Goal: Use online tool/utility: Utilize a website feature to perform a specific function

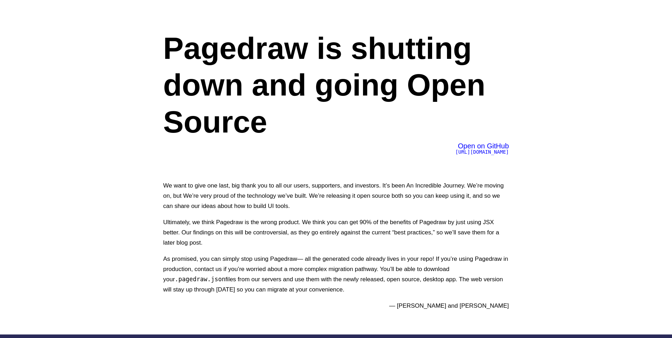
click at [486, 153] on span "[URL][DOMAIN_NAME]" at bounding box center [483, 152] width 54 height 6
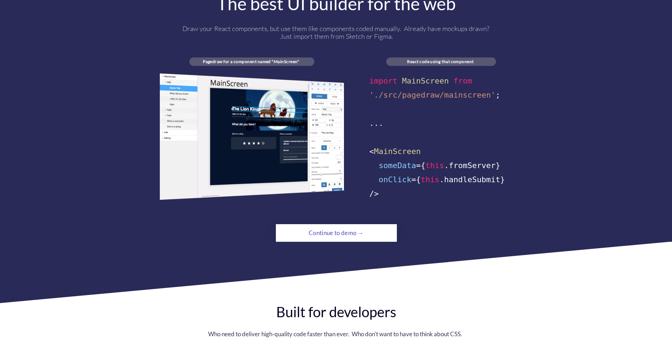
scroll to position [508, 0]
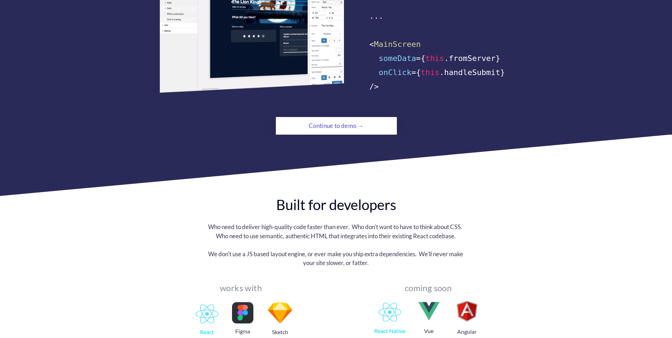
click at [342, 121] on div "Continue to demo →" at bounding box center [336, 126] width 83 height 14
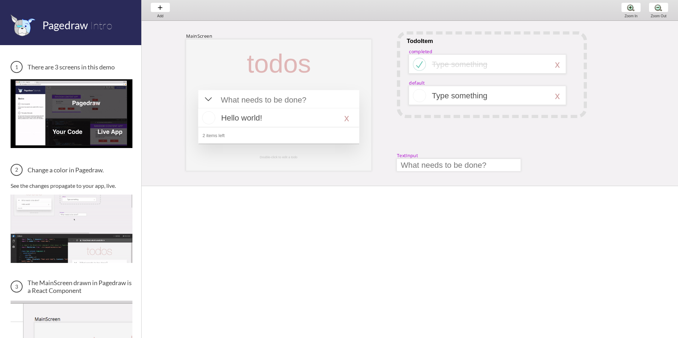
click at [64, 125] on img at bounding box center [72, 113] width 122 height 68
click at [332, 99] on div at bounding box center [279, 100] width 124 height 12
select select "15"
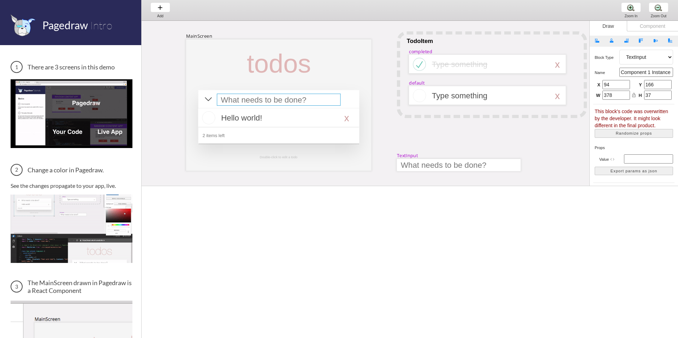
click at [300, 99] on div at bounding box center [279, 100] width 124 height 12
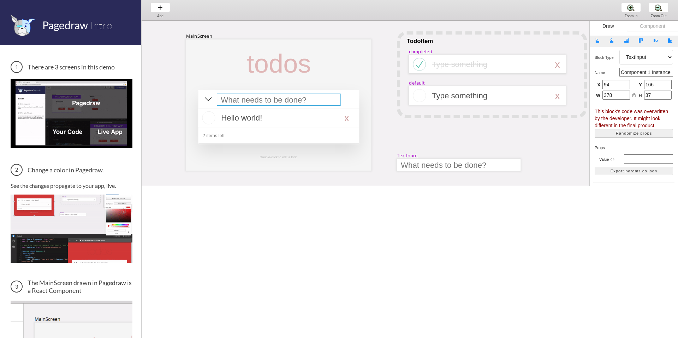
click at [300, 99] on div at bounding box center [279, 100] width 124 height 12
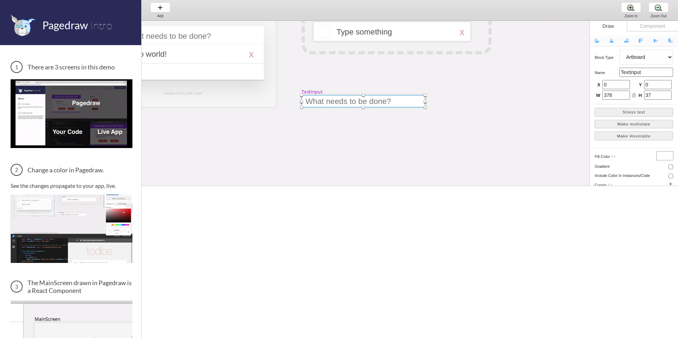
click at [330, 102] on div at bounding box center [363, 101] width 124 height 12
select select "9"
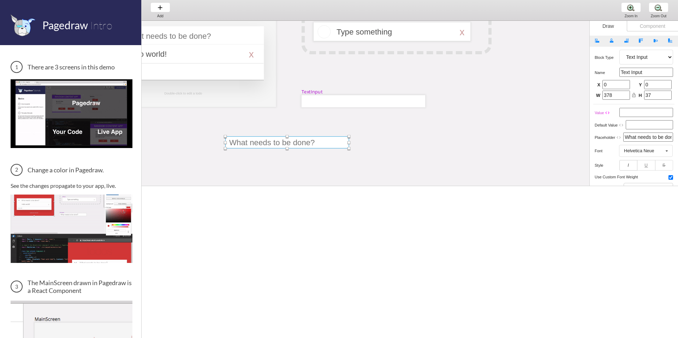
drag, startPoint x: 334, startPoint y: 102, endPoint x: 225, endPoint y: 135, distance: 114.0
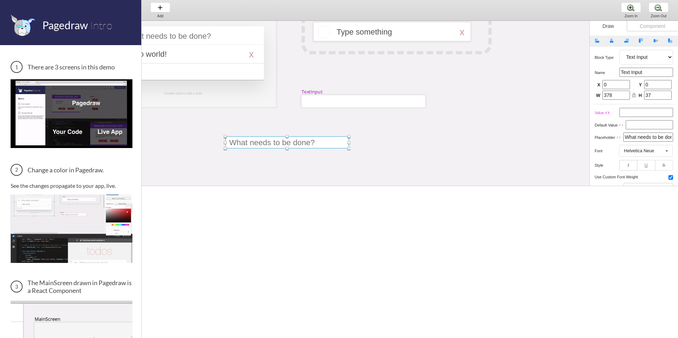
click at [225, 137] on div at bounding box center [287, 143] width 124 height 12
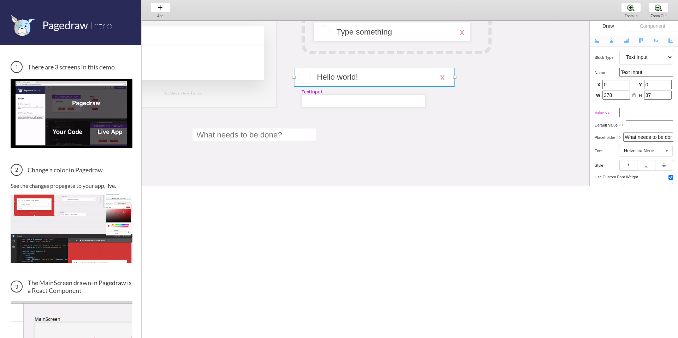
drag, startPoint x: 187, startPoint y: 49, endPoint x: 379, endPoint y: 72, distance: 193.0
click at [379, 72] on div at bounding box center [374, 77] width 161 height 19
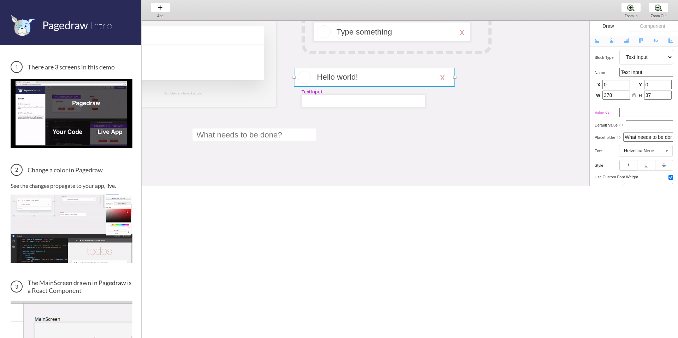
select select "16"
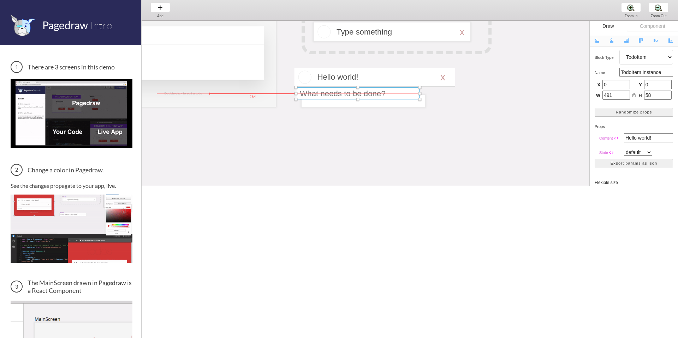
drag, startPoint x: 275, startPoint y: 141, endPoint x: 378, endPoint y: 100, distance: 111.3
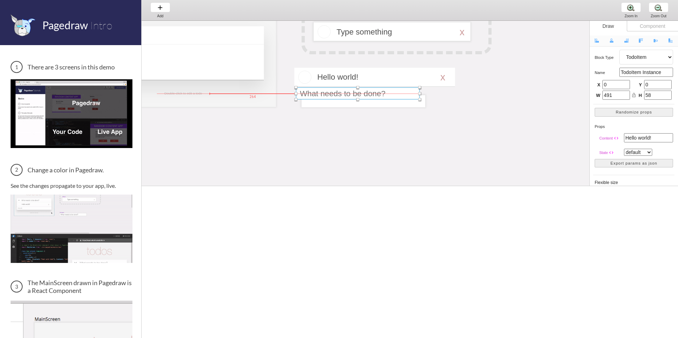
click at [378, 100] on div "MainScreen todos Hello world! x 2 items left TodoItem completed Type something …" at bounding box center [582, 189] width 1073 height 464
select select "9"
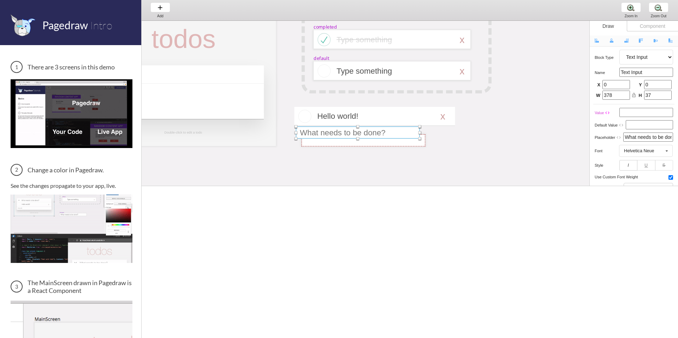
scroll to position [0, 95]
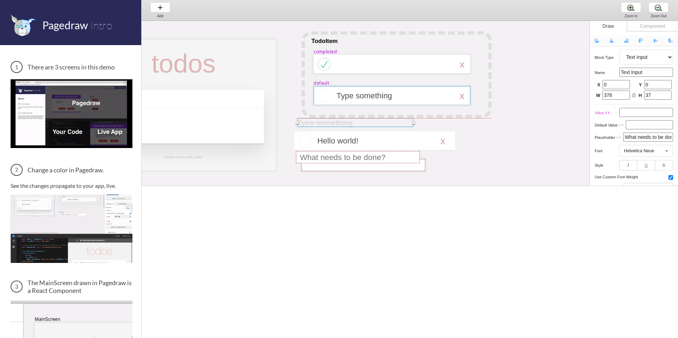
drag, startPoint x: 382, startPoint y: 64, endPoint x: 345, endPoint y: 104, distance: 54.4
click at [341, 121] on div at bounding box center [355, 122] width 116 height 9
select select "3"
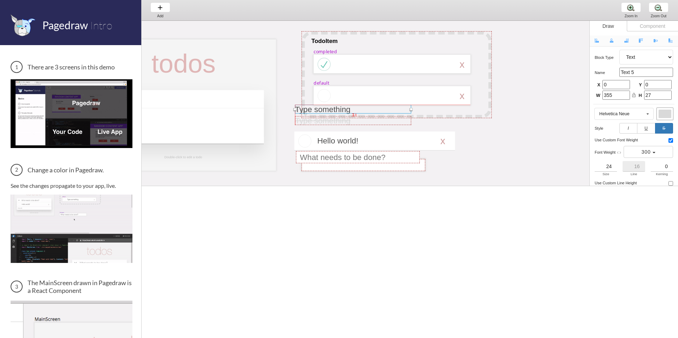
drag, startPoint x: 348, startPoint y: 94, endPoint x: 306, endPoint y: 104, distance: 43.3
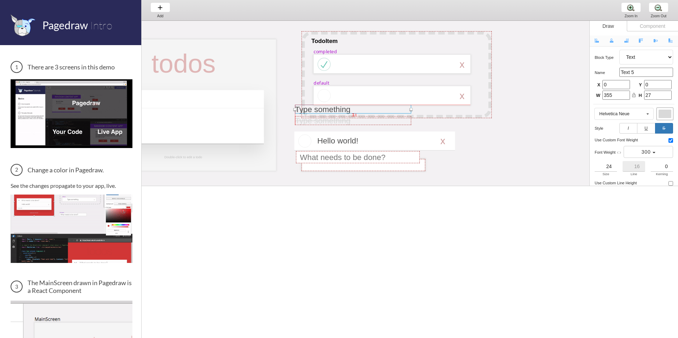
click at [306, 105] on div at bounding box center [353, 109] width 116 height 9
select select "3"
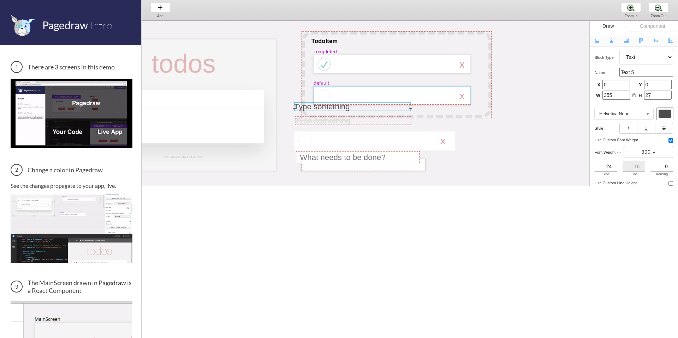
click at [341, 87] on div at bounding box center [391, 95] width 157 height 19
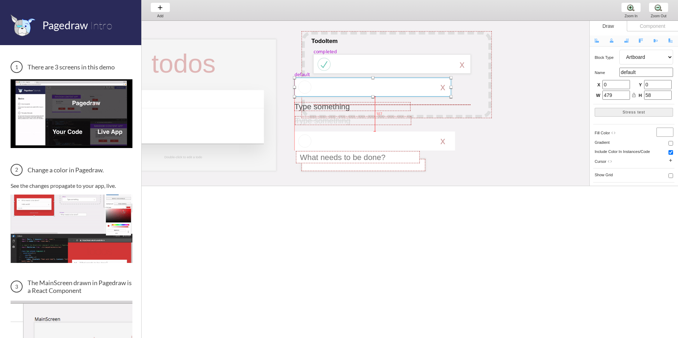
drag, startPoint x: 341, startPoint y: 96, endPoint x: 322, endPoint y: 88, distance: 21.0
click at [322, 88] on div at bounding box center [372, 87] width 157 height 19
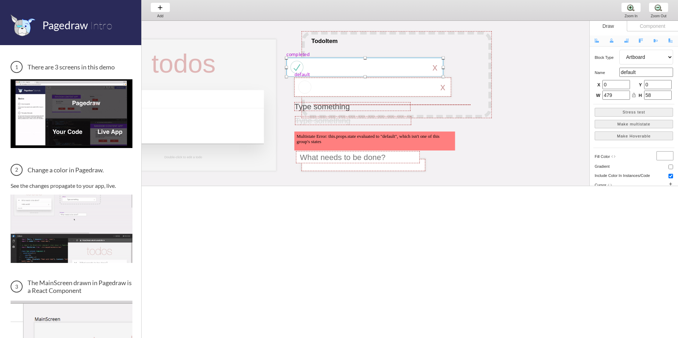
drag, startPoint x: 345, startPoint y: 58, endPoint x: 318, endPoint y: 60, distance: 27.7
click at [318, 60] on div at bounding box center [364, 67] width 157 height 19
